Goal: Information Seeking & Learning: Learn about a topic

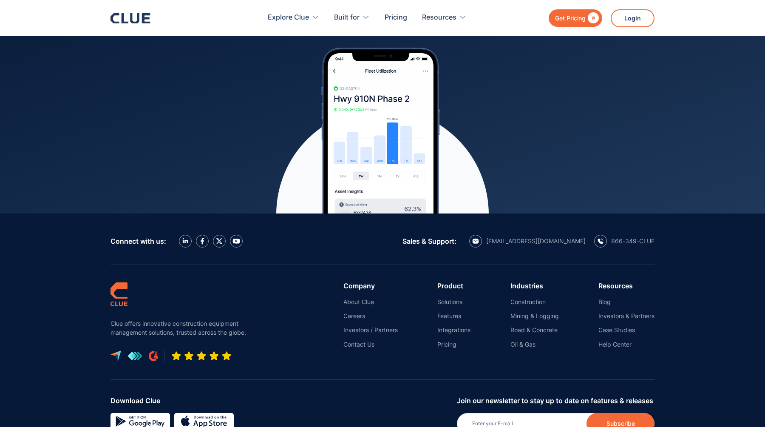
scroll to position [3789, 0]
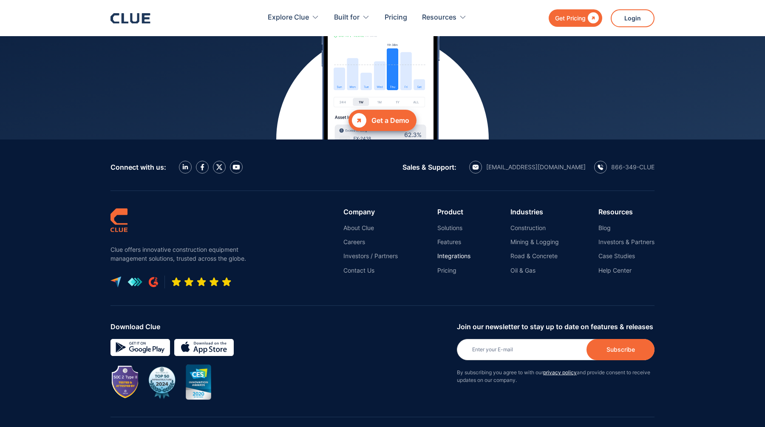
click at [440, 252] on link "Integrations" at bounding box center [453, 256] width 33 height 8
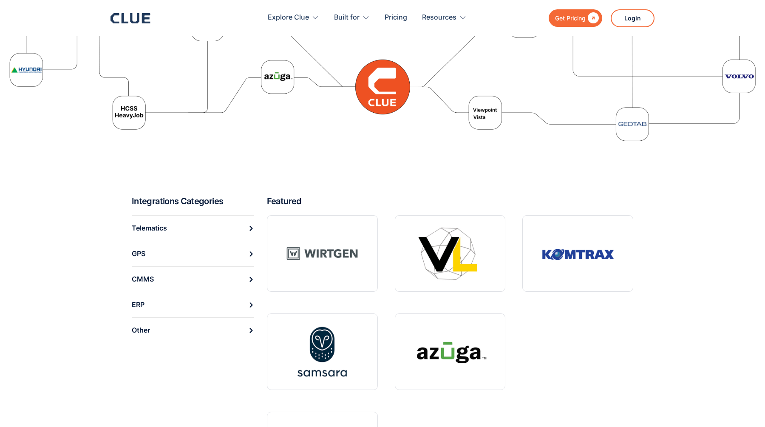
scroll to position [182, 0]
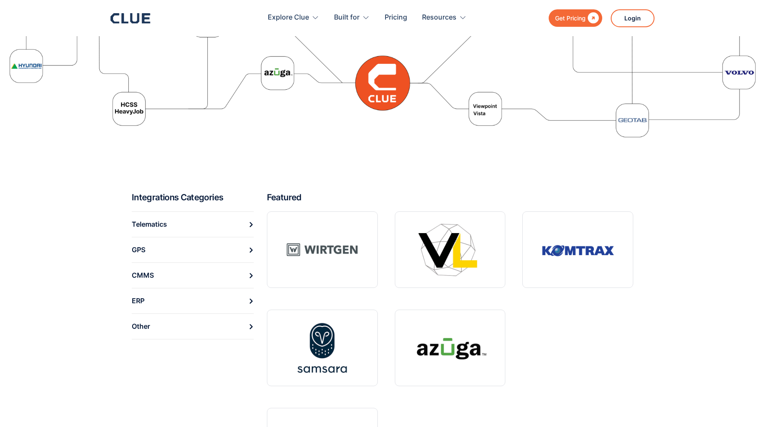
click at [212, 229] on link "Telematics" at bounding box center [193, 224] width 122 height 26
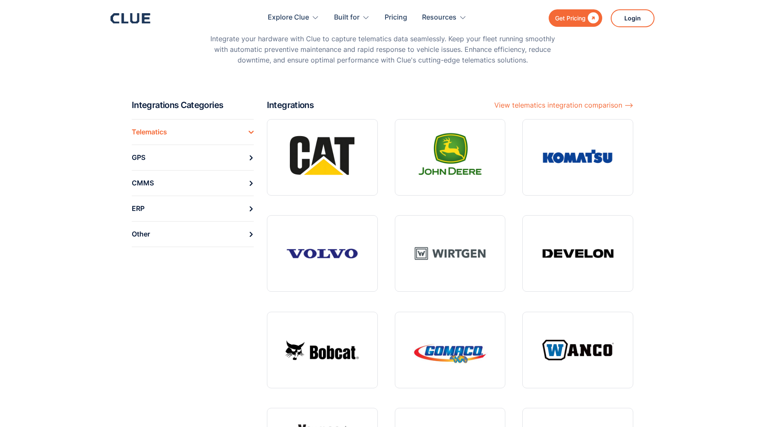
scroll to position [76, 0]
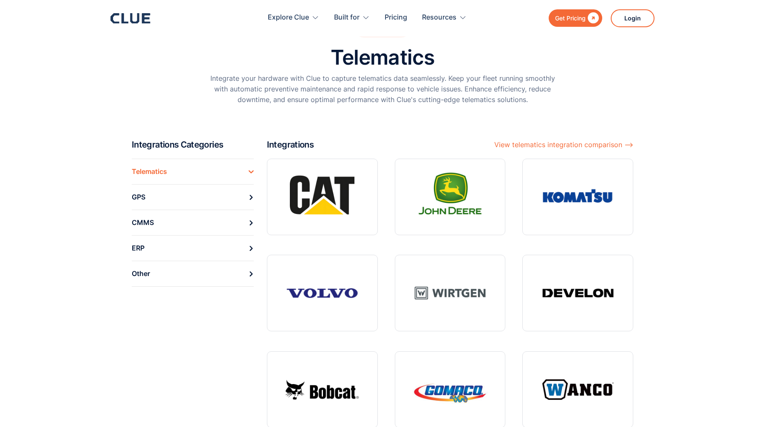
scroll to position [21, 0]
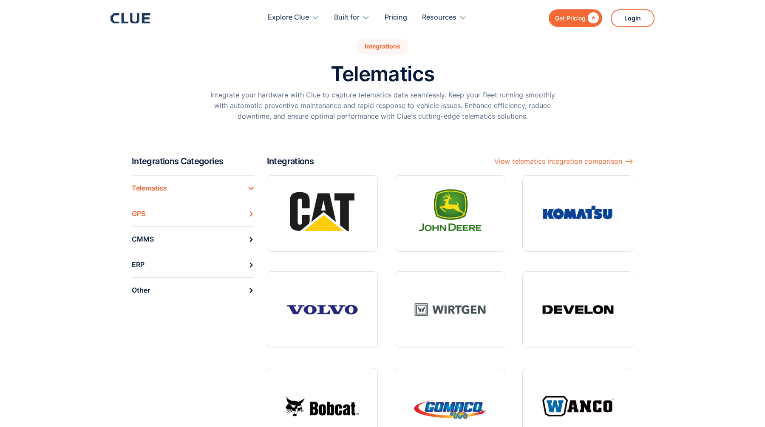
click at [197, 216] on link "GPS" at bounding box center [193, 214] width 122 height 26
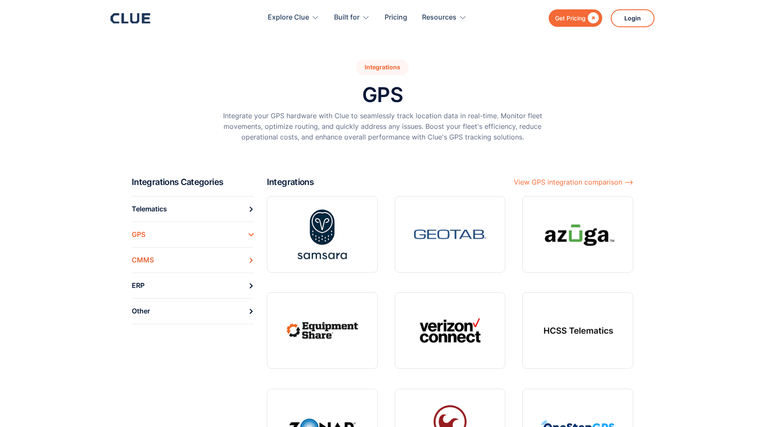
click at [147, 260] on div "CMMS" at bounding box center [143, 259] width 22 height 13
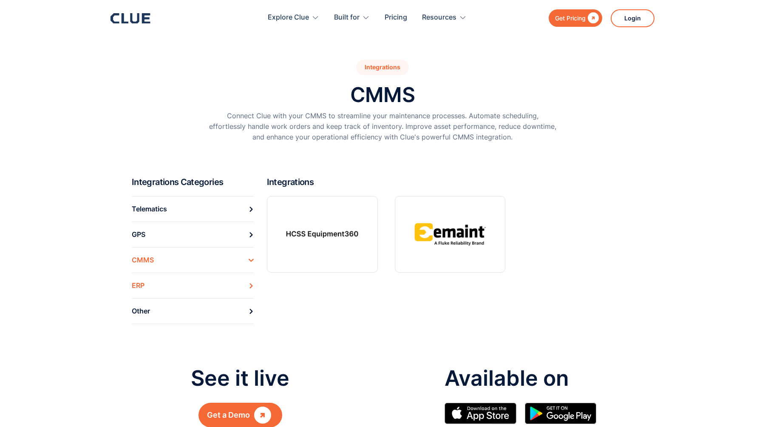
click at [179, 287] on link "ERP" at bounding box center [193, 286] width 122 height 26
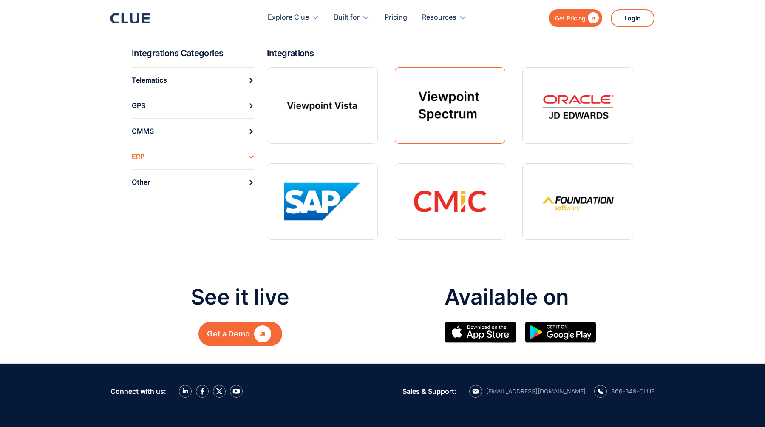
scroll to position [126, 0]
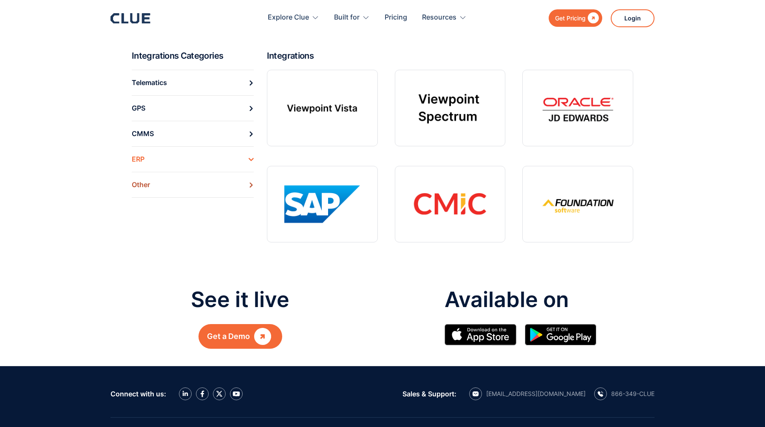
click at [184, 187] on link "Other" at bounding box center [193, 185] width 122 height 26
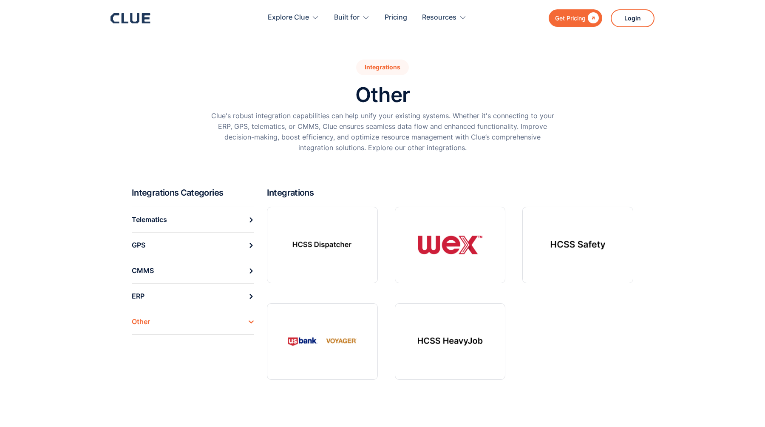
click at [526, 304] on div at bounding box center [450, 294] width 366 height 175
drag, startPoint x: 525, startPoint y: 302, endPoint x: 670, endPoint y: 396, distance: 173.1
click at [670, 396] on section "Integrations Categories Telematics GPS CMMS ERP Other Integrations" at bounding box center [382, 295] width 765 height 216
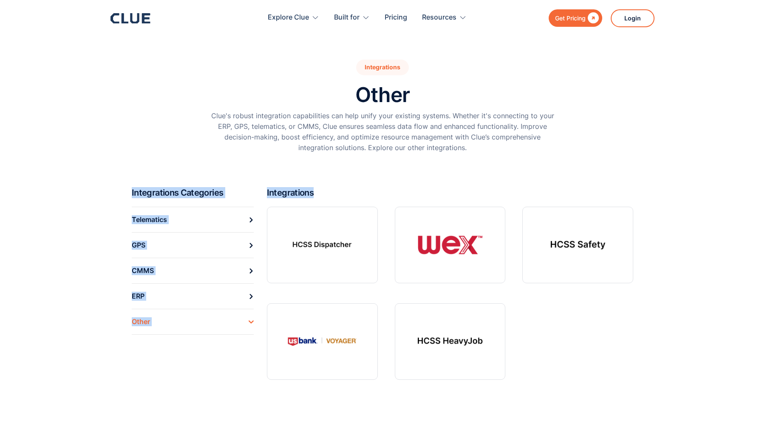
drag, startPoint x: 670, startPoint y: 396, endPoint x: 190, endPoint y: 165, distance: 532.3
click at [190, 165] on body "Get Pricing  Explore Clue Solutions Tailored solutions for your construction e…" at bounding box center [382, 413] width 765 height 827
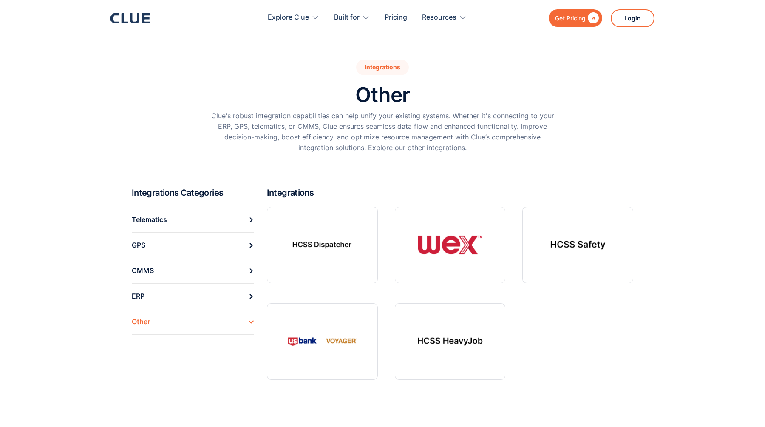
click at [130, 170] on section "Integrations Other Clue's robust integration capabilities can help unify your e…" at bounding box center [382, 93] width 765 height 187
click at [122, 14] on icon at bounding box center [125, 18] width 7 height 10
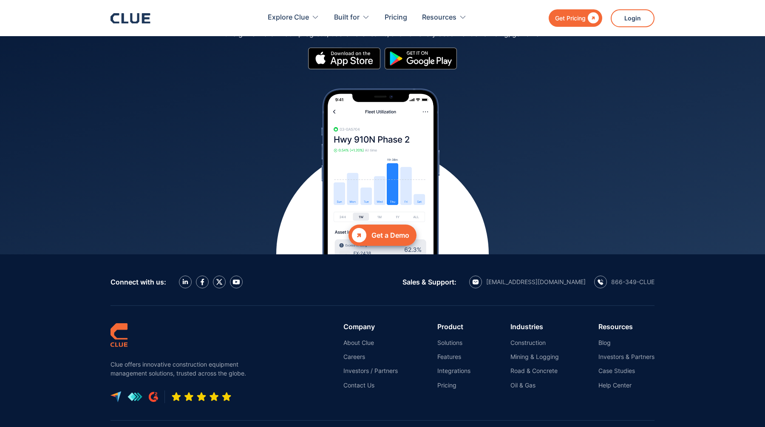
scroll to position [3810, 0]
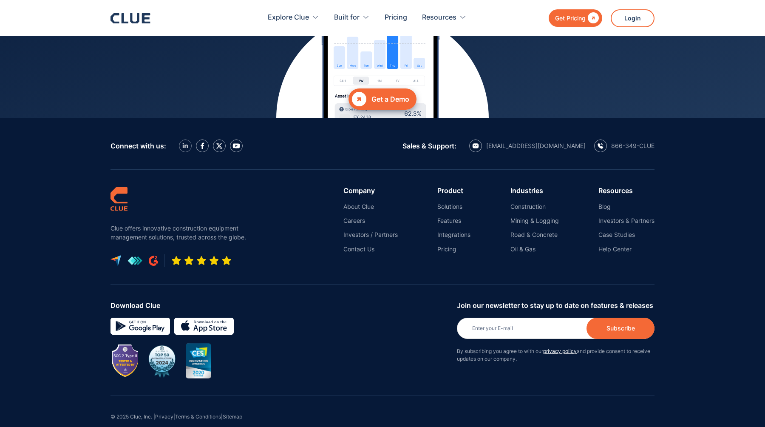
click at [186, 139] on link at bounding box center [185, 145] width 13 height 13
click at [358, 203] on link "About Clue" at bounding box center [371, 207] width 54 height 8
